Goal: Information Seeking & Learning: Check status

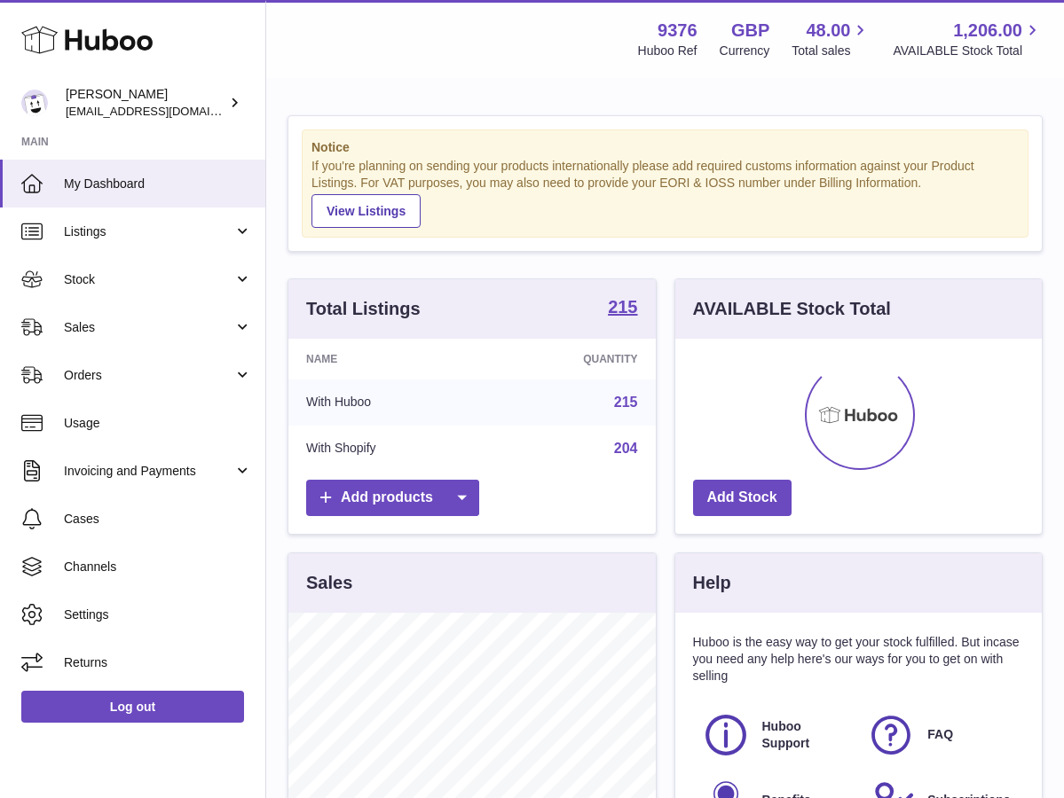
scroll to position [277, 366]
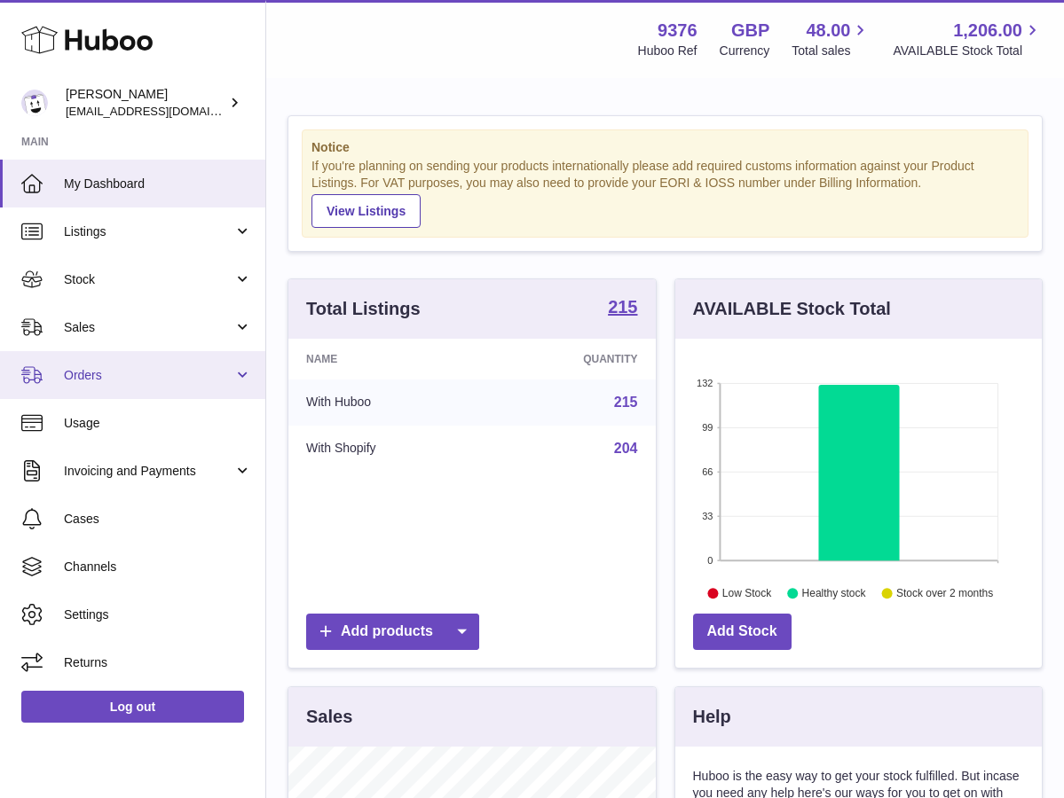
click at [114, 381] on link "Orders" at bounding box center [132, 375] width 265 height 48
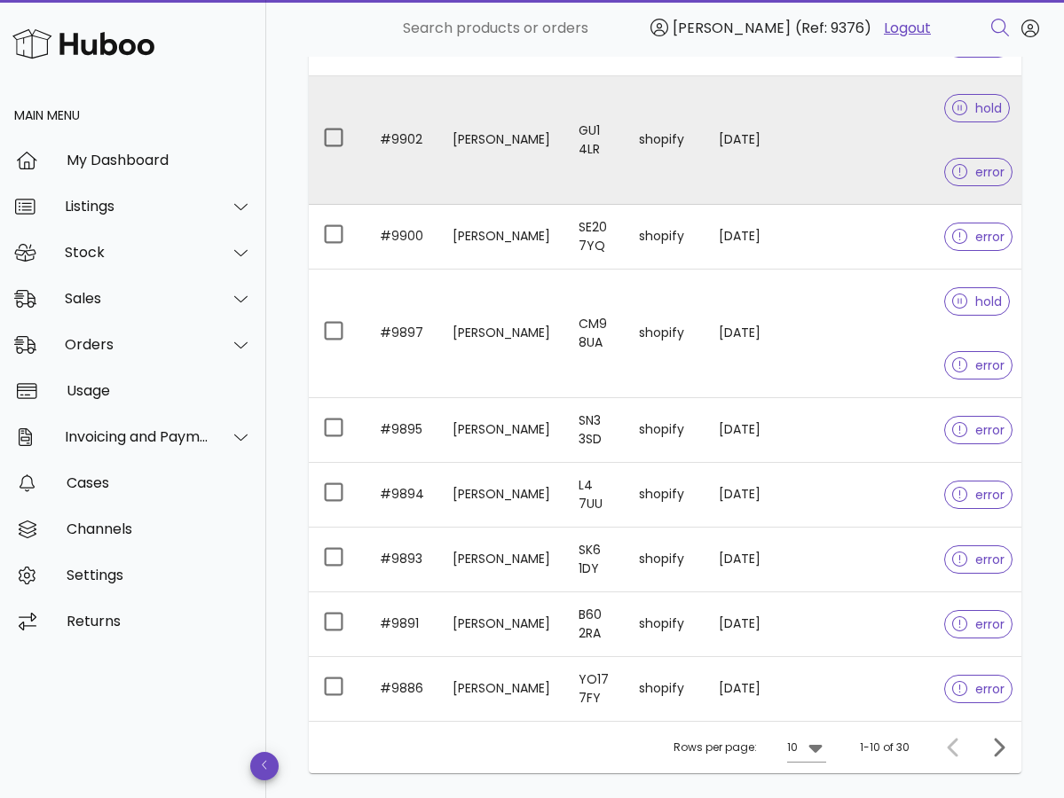
scroll to position [391, 0]
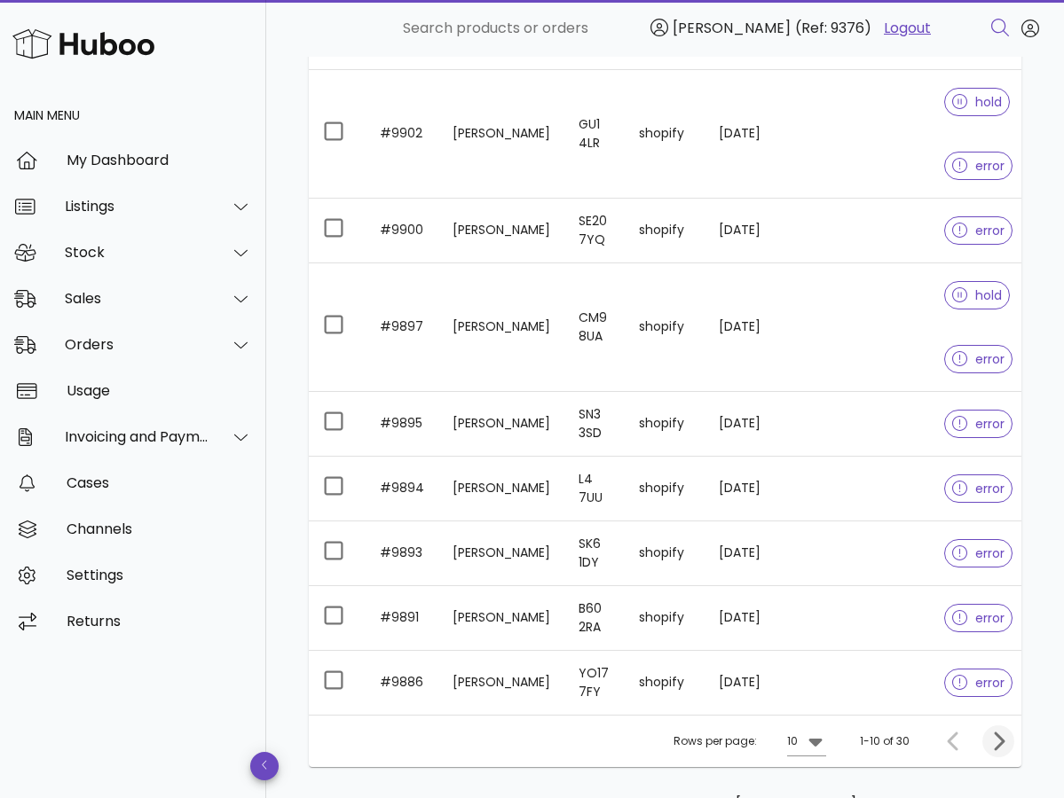
click at [998, 740] on icon "Next page" at bounding box center [999, 741] width 11 height 19
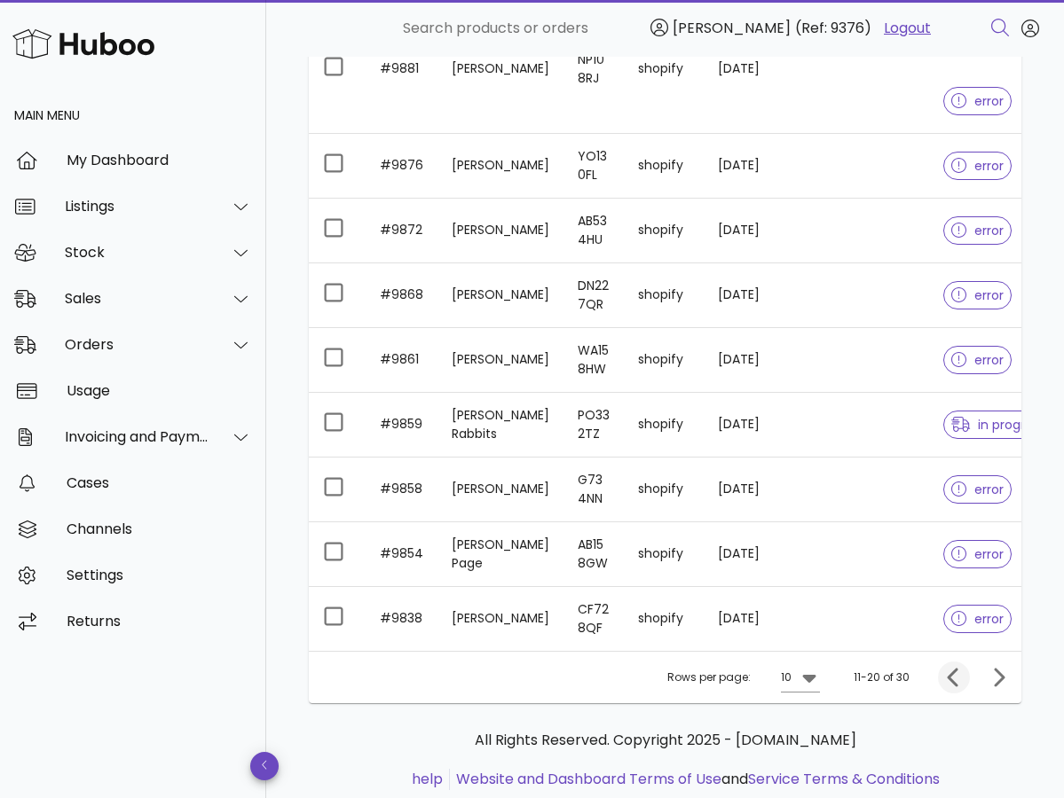
click at [960, 679] on icon "Previous page" at bounding box center [953, 677] width 21 height 21
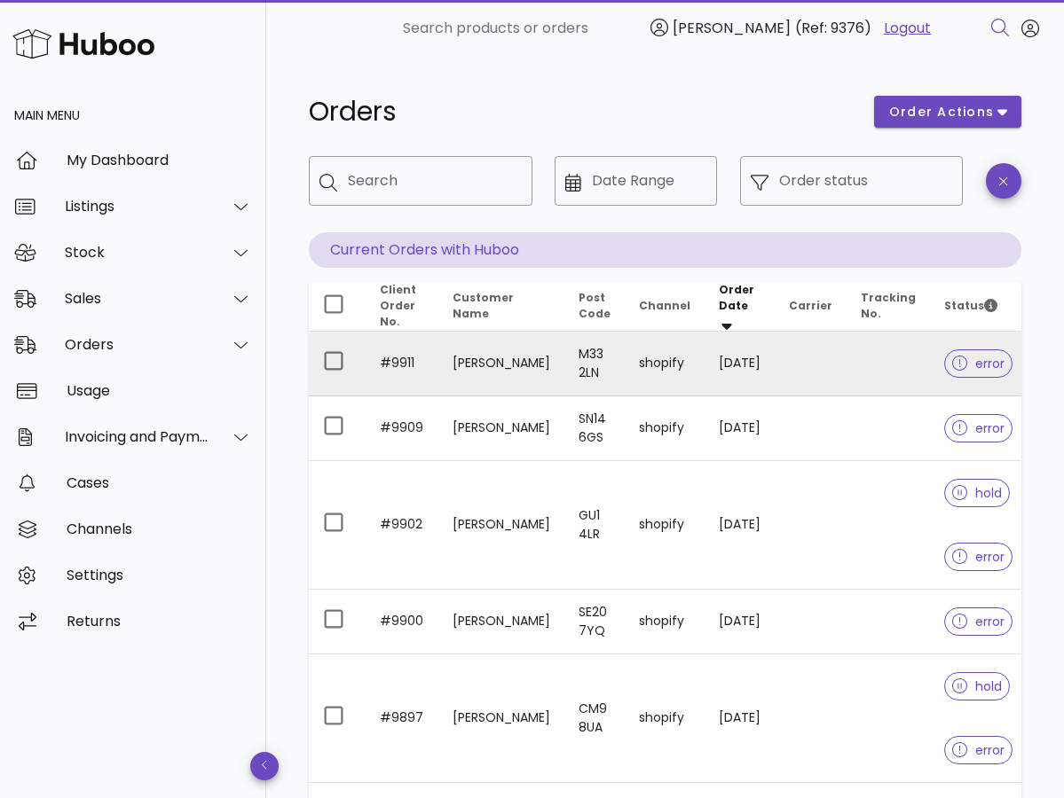
click at [986, 358] on span "error" at bounding box center [978, 364] width 52 height 12
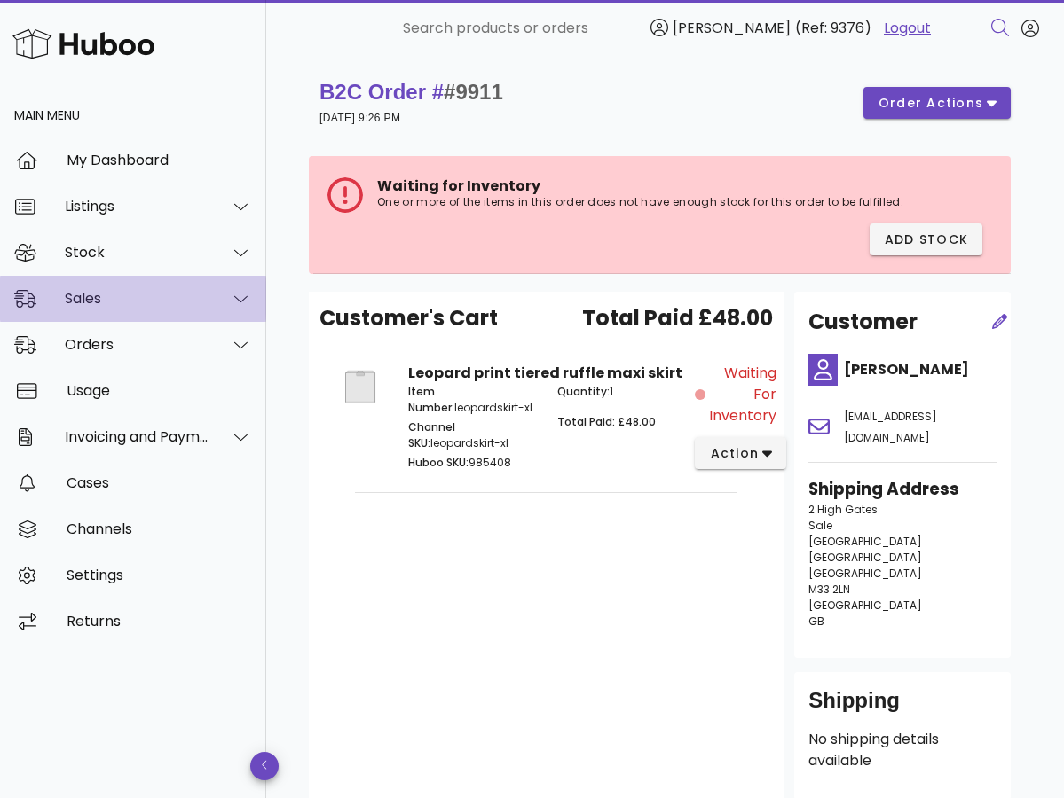
click at [113, 297] on div "Sales" at bounding box center [137, 298] width 145 height 17
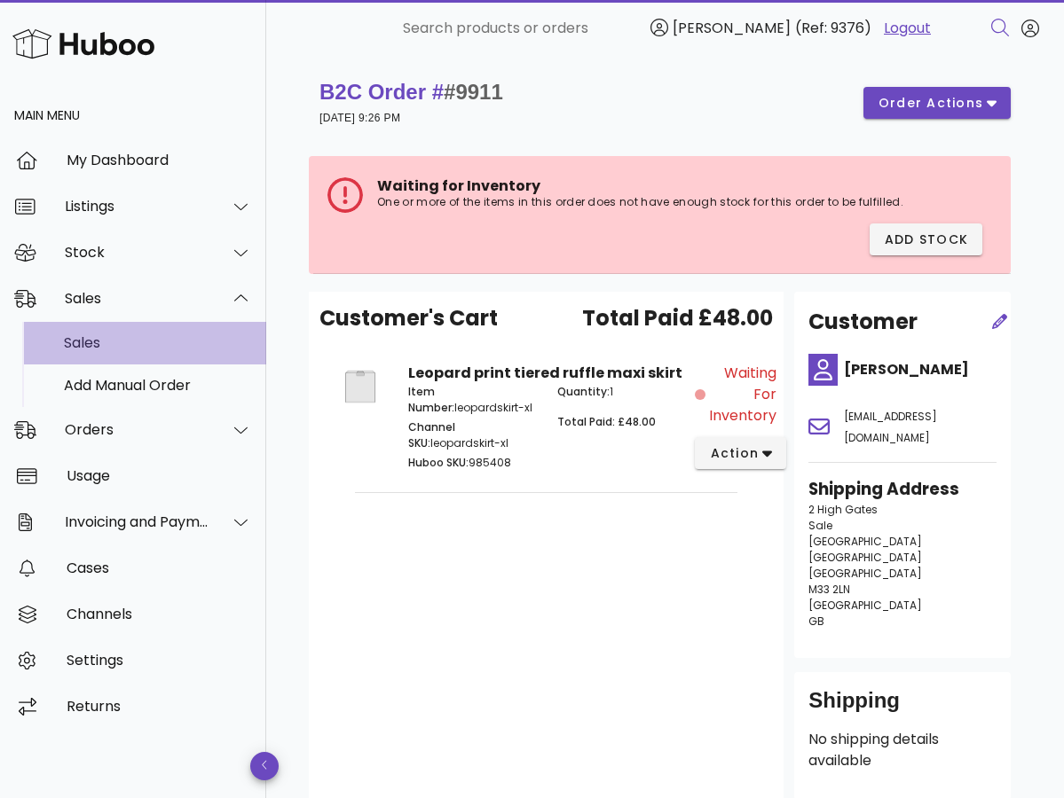
click at [109, 339] on div "Sales" at bounding box center [158, 342] width 188 height 17
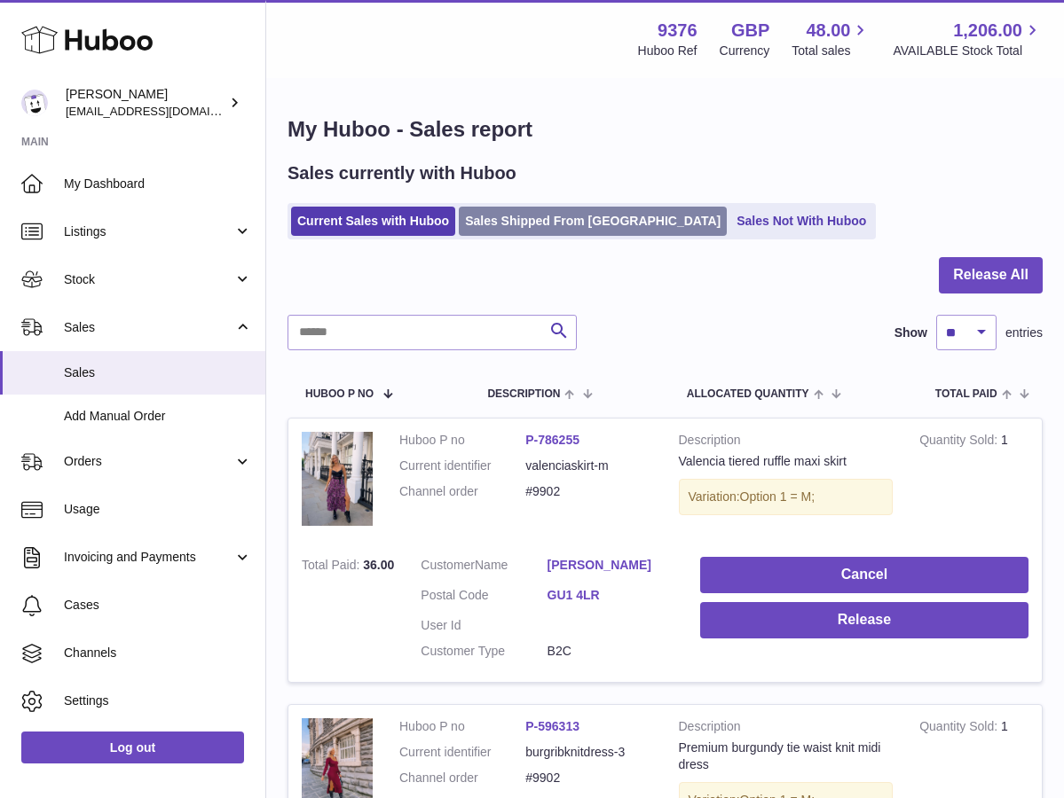
click at [546, 229] on link "Sales Shipped From [GEOGRAPHIC_DATA]" at bounding box center [593, 221] width 268 height 29
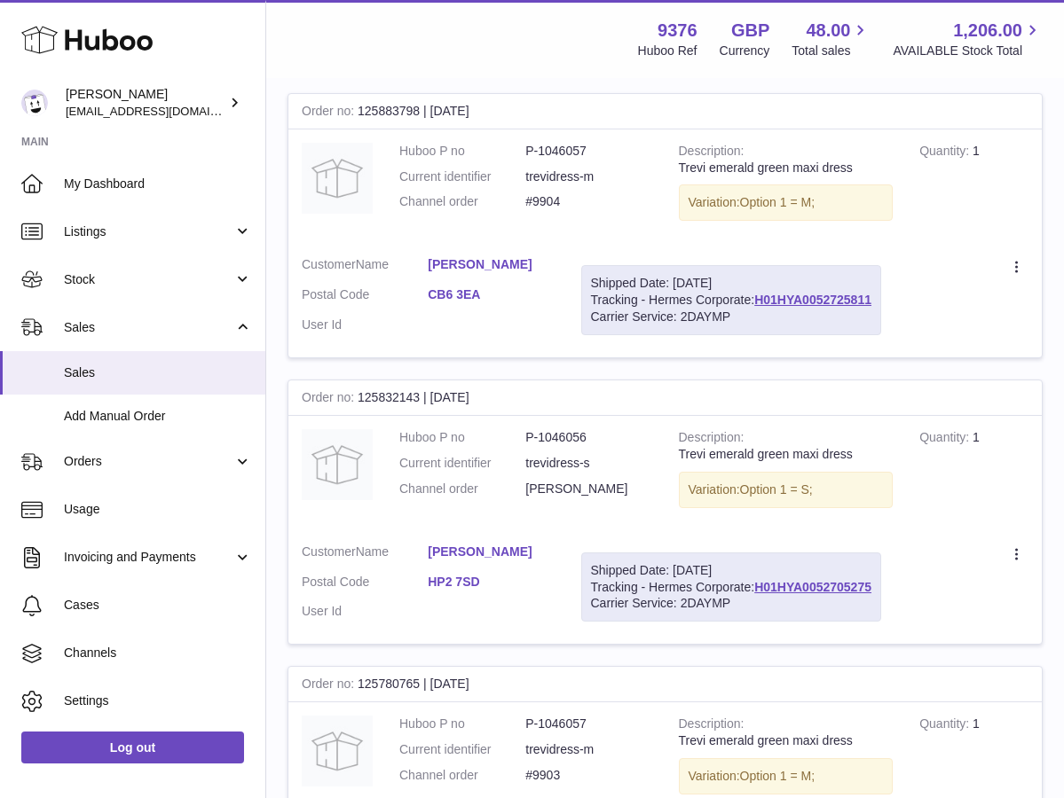
scroll to position [1775, 0]
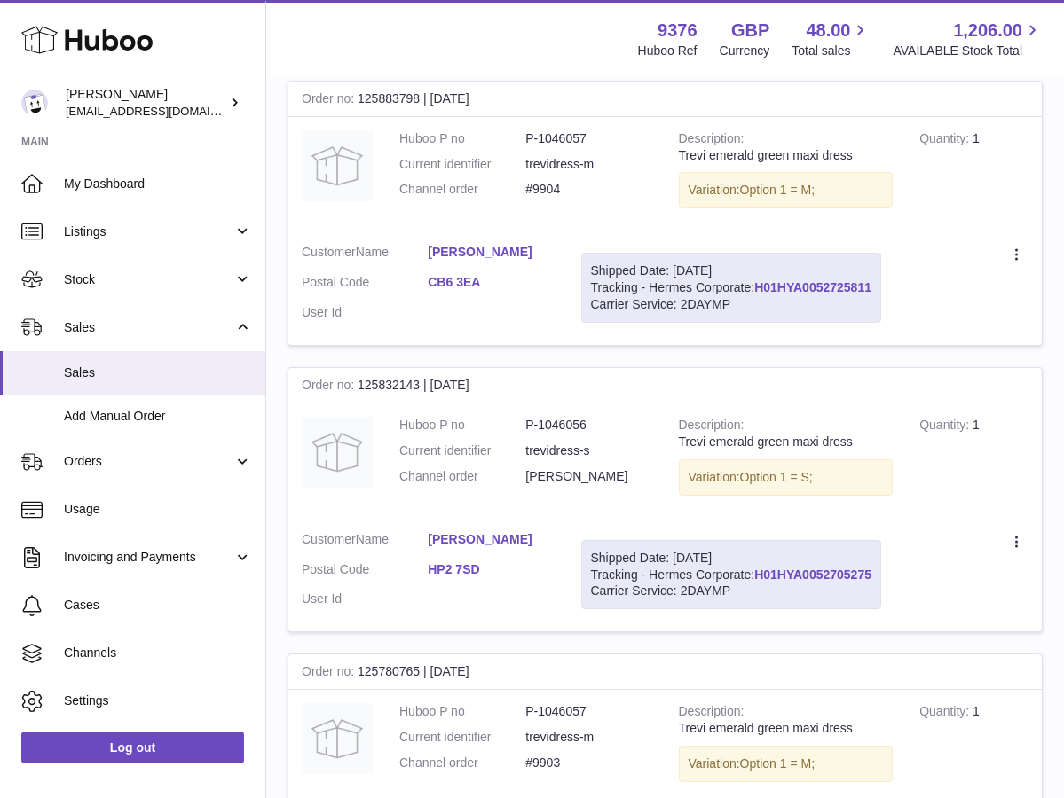
click at [819, 568] on link "H01HYA0052705275" at bounding box center [812, 575] width 117 height 14
click at [856, 568] on link "H01HYA0052705275" at bounding box center [812, 575] width 117 height 14
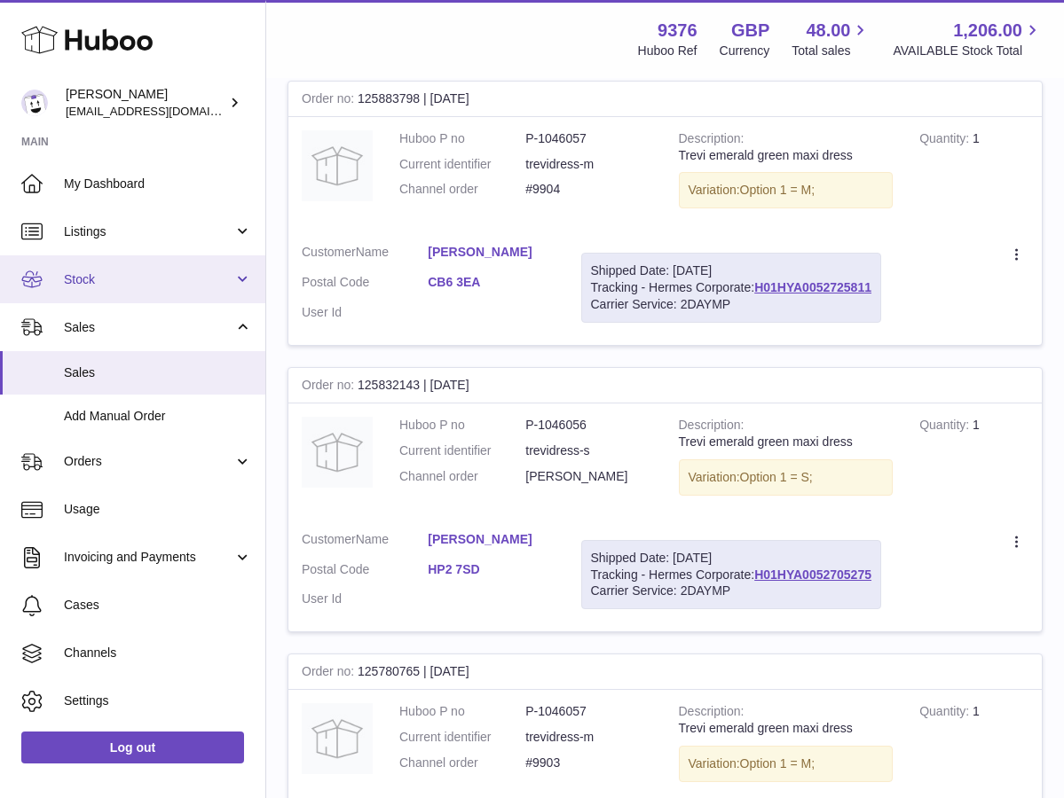
click at [128, 290] on link "Stock" at bounding box center [132, 280] width 265 height 48
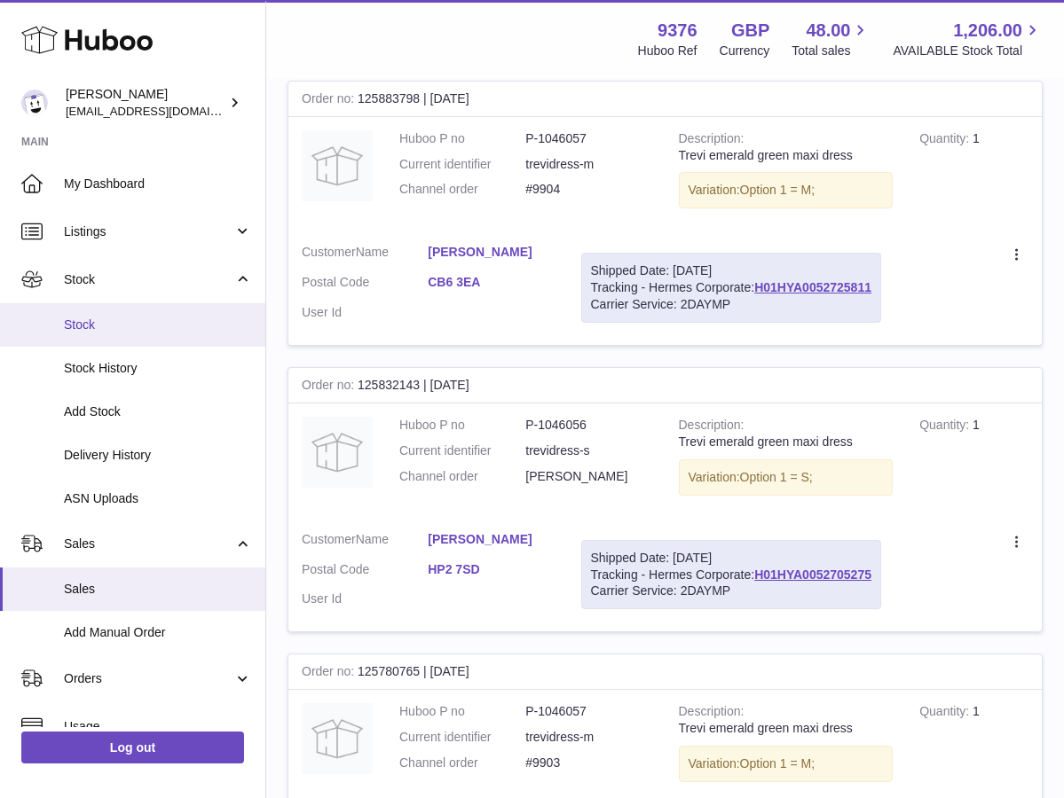
click at [127, 325] on span "Stock" at bounding box center [158, 325] width 188 height 17
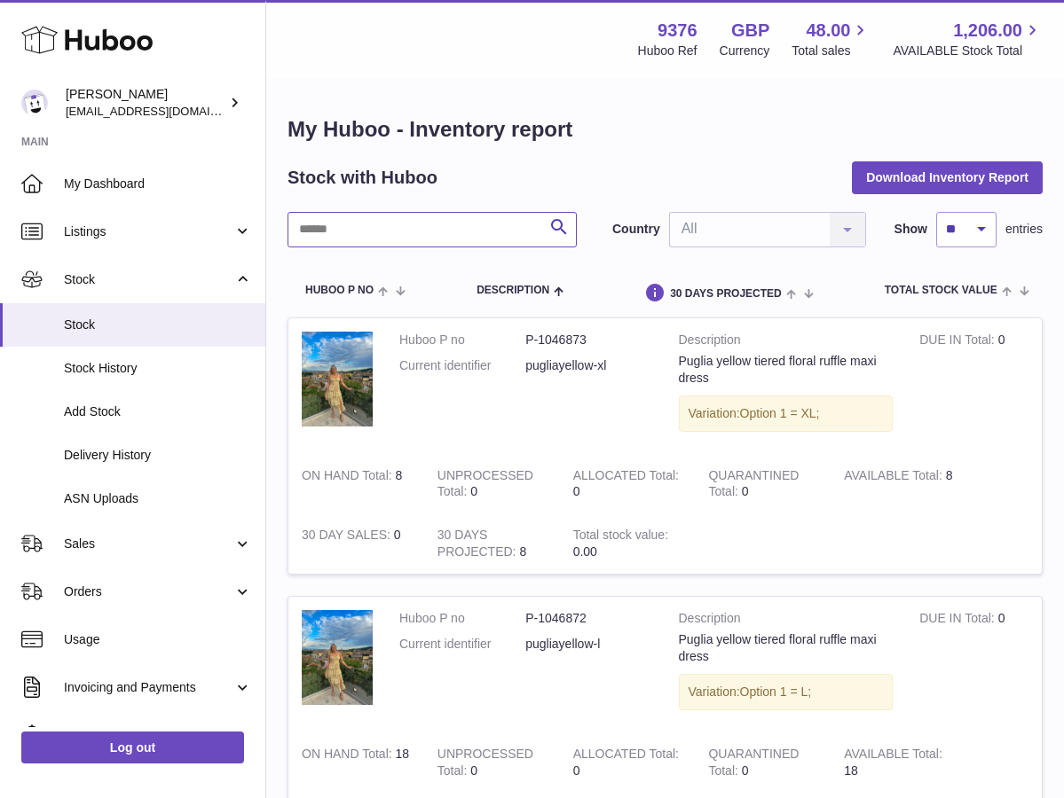
click at [339, 223] on input "text" at bounding box center [431, 229] width 289 height 35
type input "*******"
